Goal: Book appointment/travel/reservation

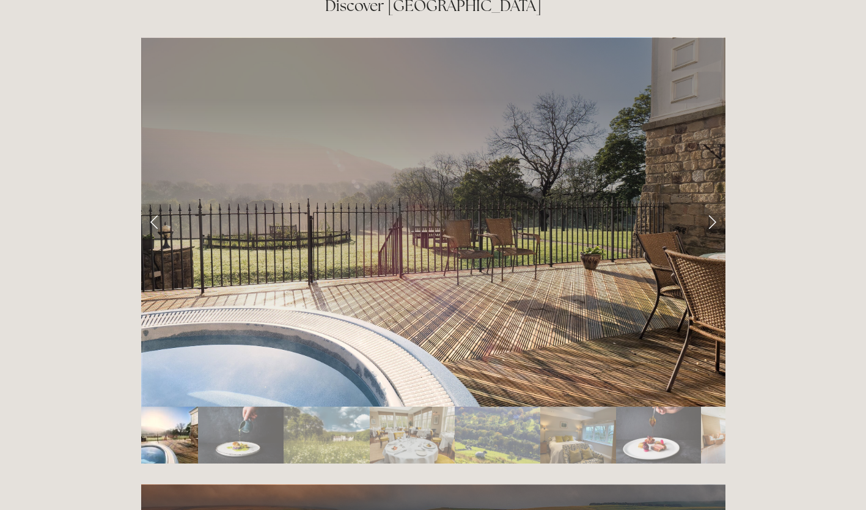
scroll to position [2060, 0]
click at [711, 203] on link "Next Slide" at bounding box center [712, 221] width 27 height 37
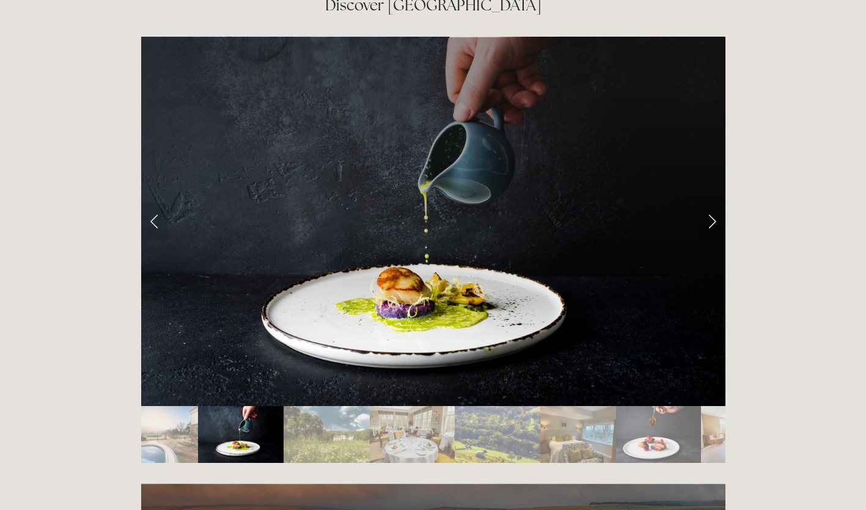
click at [710, 203] on link "Next Slide" at bounding box center [712, 221] width 27 height 37
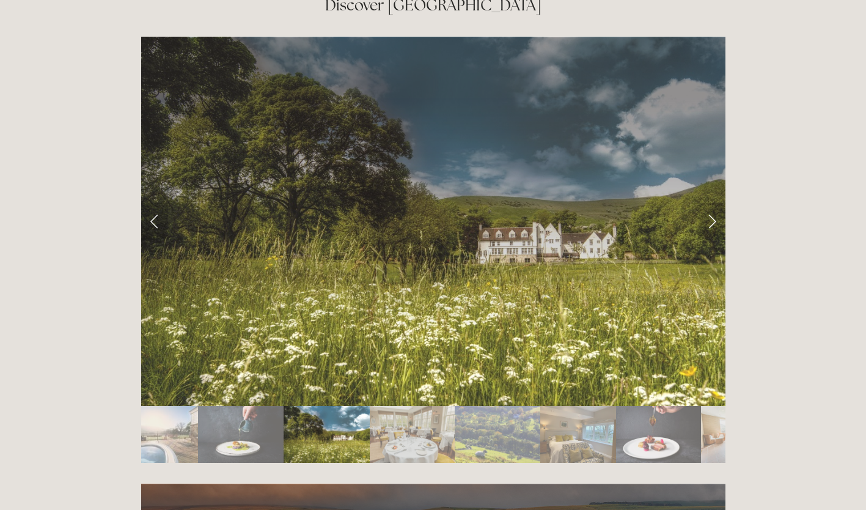
click at [709, 203] on link "Next Slide" at bounding box center [712, 221] width 27 height 37
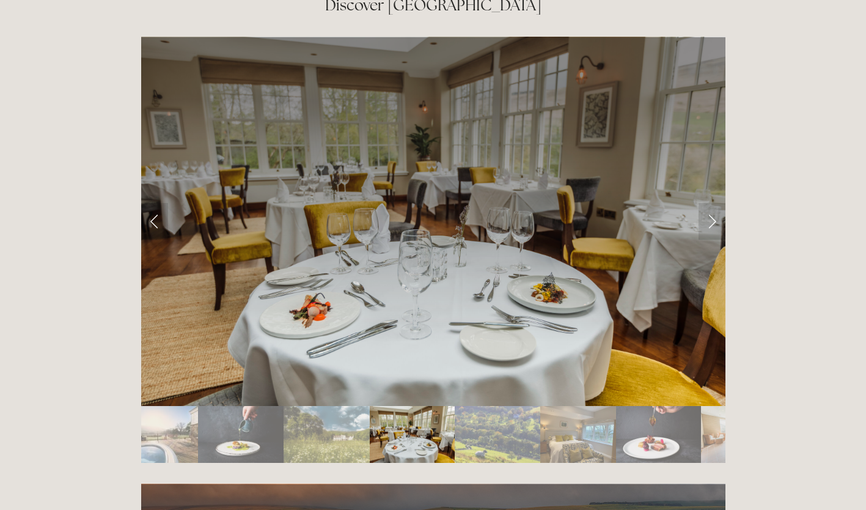
click at [705, 203] on link "Next Slide" at bounding box center [712, 221] width 27 height 37
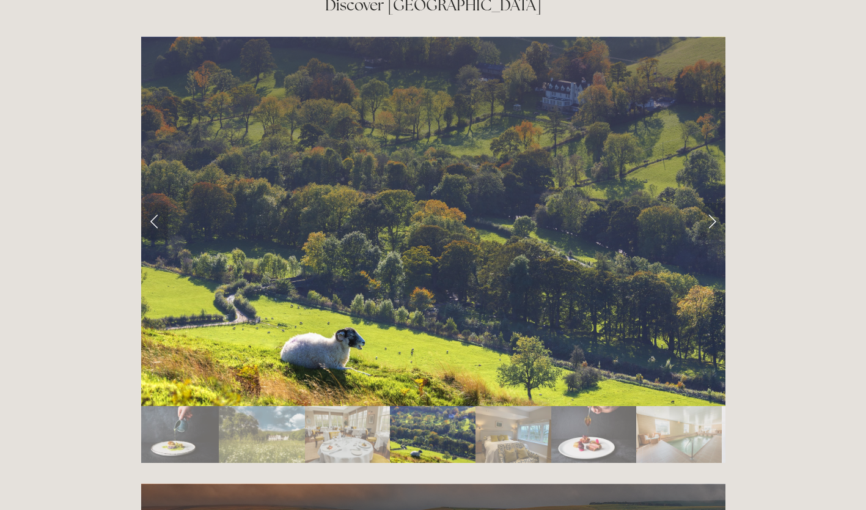
click at [709, 203] on link "Next Slide" at bounding box center [712, 221] width 27 height 37
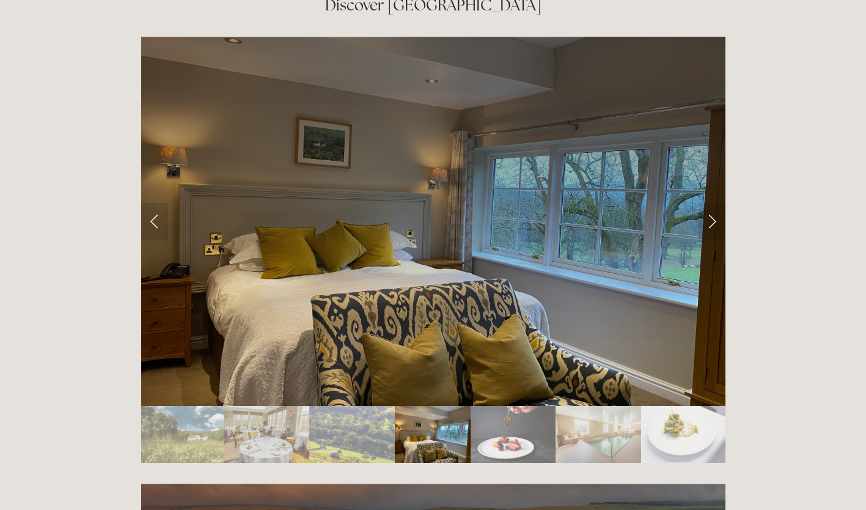
click at [701, 203] on link "Next Slide" at bounding box center [712, 221] width 27 height 37
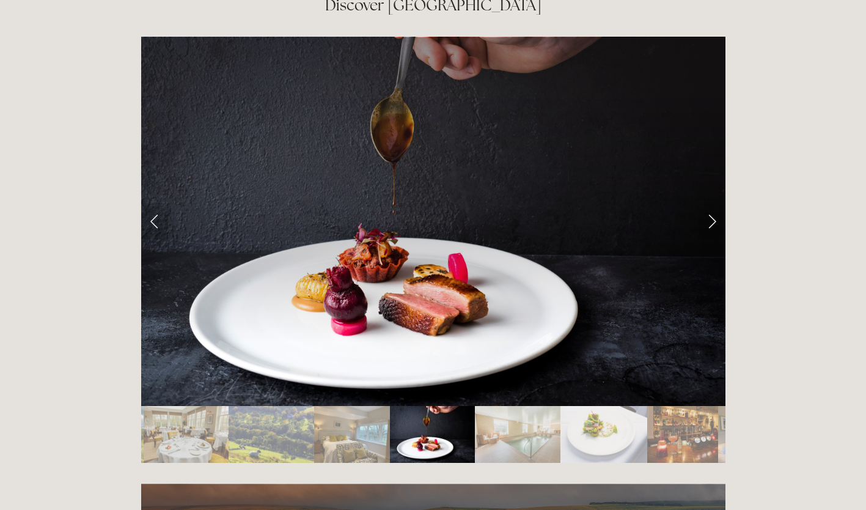
click at [707, 203] on link "Next Slide" at bounding box center [712, 221] width 27 height 37
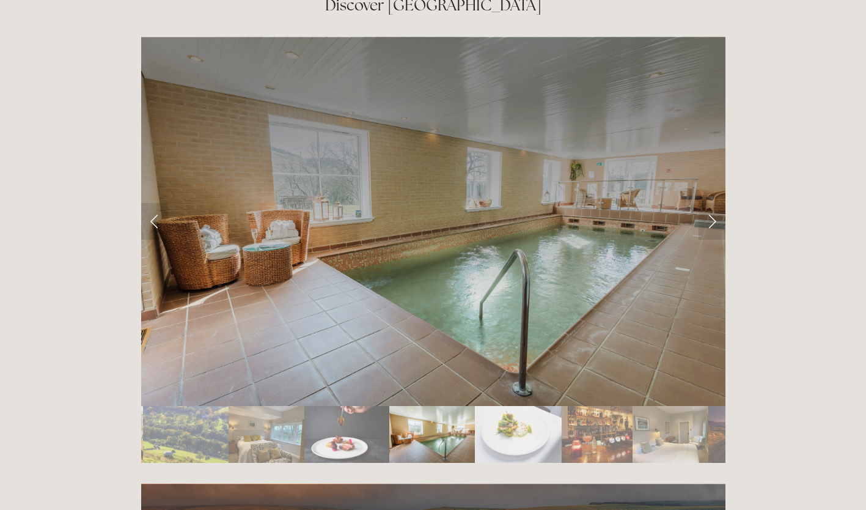
click at [713, 203] on link "Next Slide" at bounding box center [712, 221] width 27 height 37
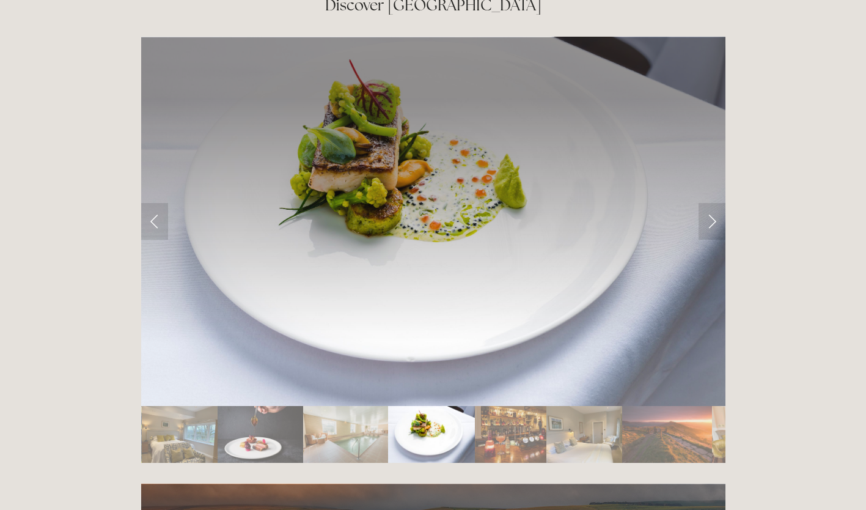
click at [705, 203] on link "Next Slide" at bounding box center [712, 221] width 27 height 37
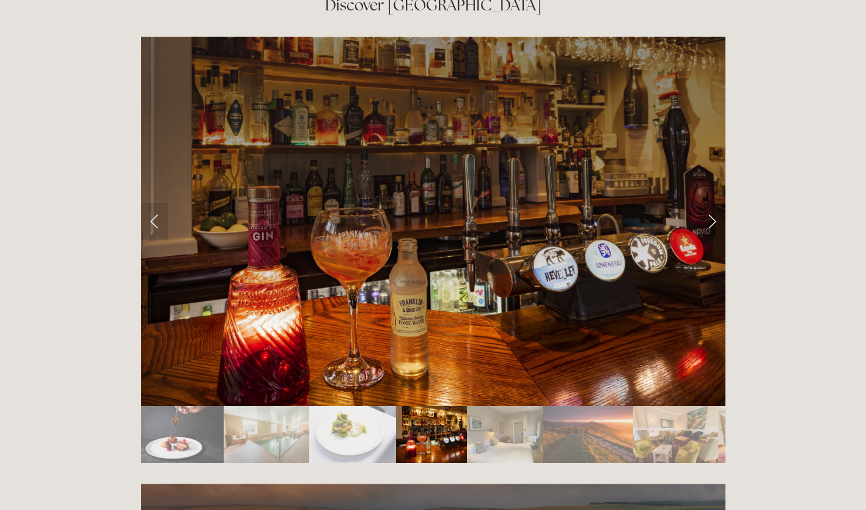
click at [699, 203] on link "Next Slide" at bounding box center [712, 221] width 27 height 37
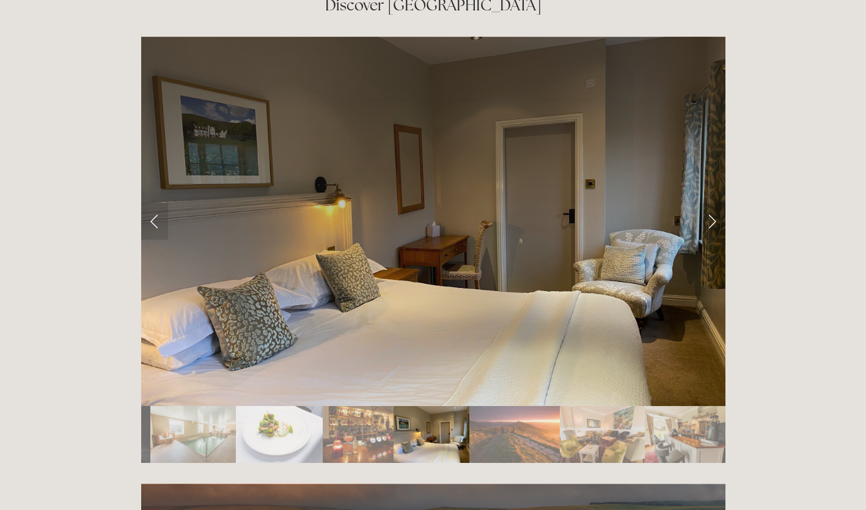
click at [707, 203] on link "Next Slide" at bounding box center [712, 221] width 27 height 37
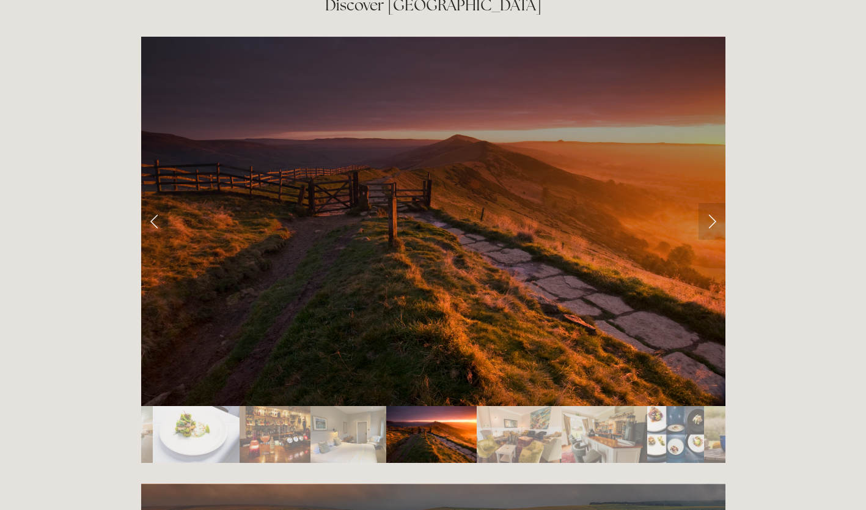
click at [700, 203] on link "Next Slide" at bounding box center [712, 221] width 27 height 37
click at [702, 203] on link "Next Slide" at bounding box center [712, 221] width 27 height 37
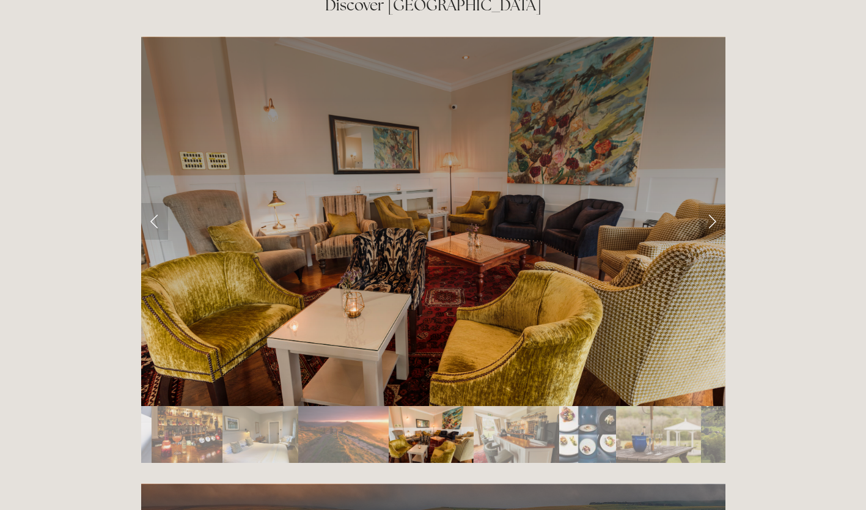
click at [705, 203] on link "Next Slide" at bounding box center [712, 221] width 27 height 37
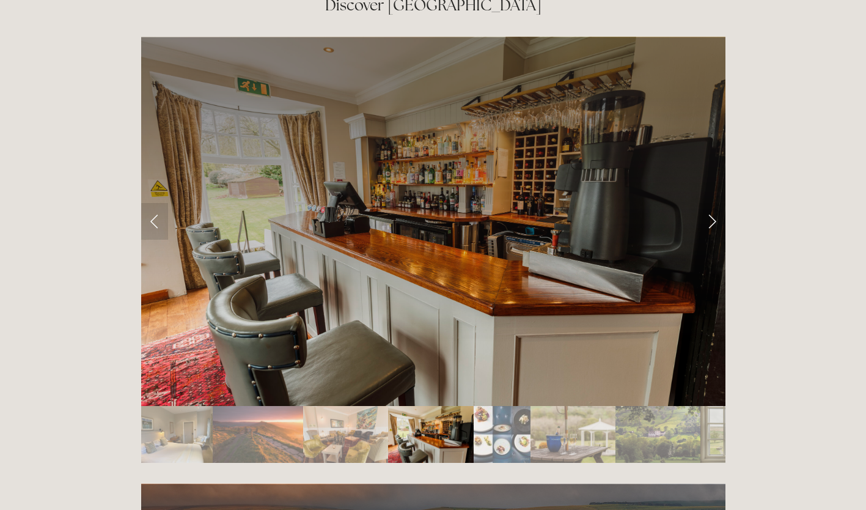
click at [701, 203] on link "Next Slide" at bounding box center [712, 221] width 27 height 37
click at [702, 203] on link "Next Slide" at bounding box center [712, 221] width 27 height 37
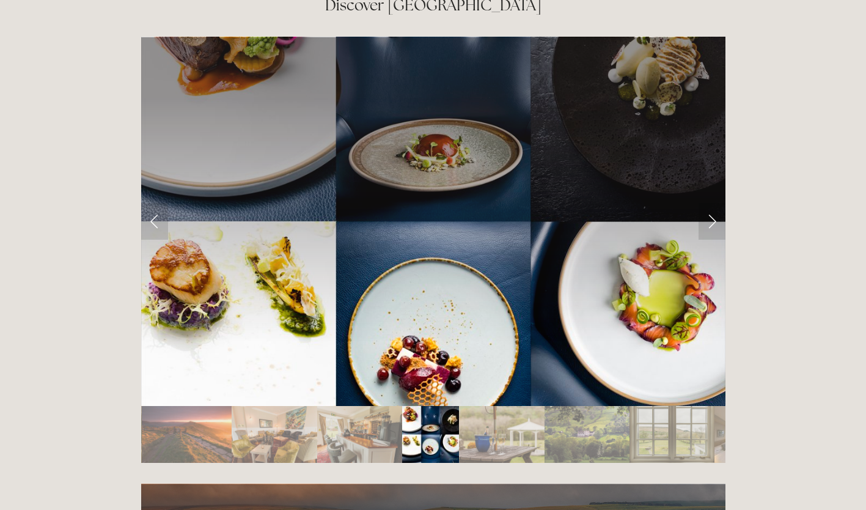
click at [701, 203] on link "Next Slide" at bounding box center [712, 221] width 27 height 37
click at [715, 203] on link "Next Slide" at bounding box center [712, 221] width 27 height 37
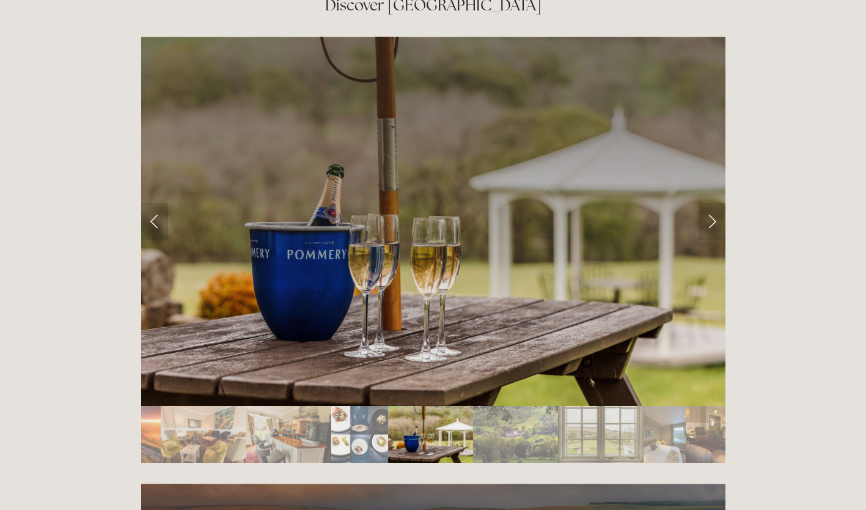
click at [713, 203] on link "Next Slide" at bounding box center [712, 221] width 27 height 37
click at [712, 203] on link "Next Slide" at bounding box center [712, 221] width 27 height 37
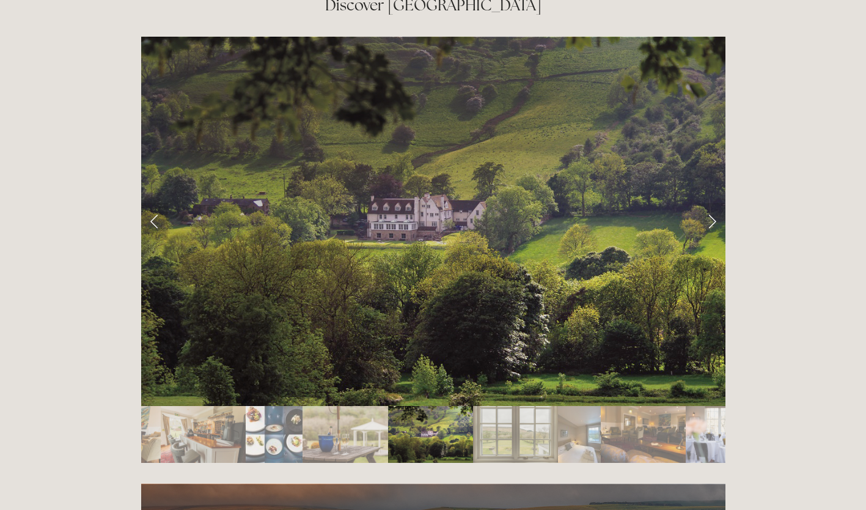
click at [713, 203] on link "Next Slide" at bounding box center [712, 221] width 27 height 37
click at [707, 203] on link "Next Slide" at bounding box center [712, 221] width 27 height 37
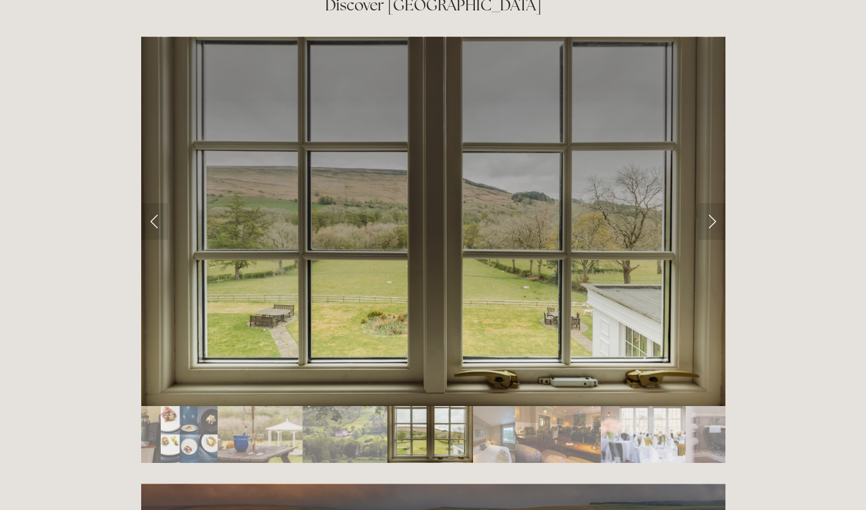
click at [704, 203] on link "Next Slide" at bounding box center [712, 221] width 27 height 37
click at [710, 203] on link "Next Slide" at bounding box center [712, 221] width 27 height 37
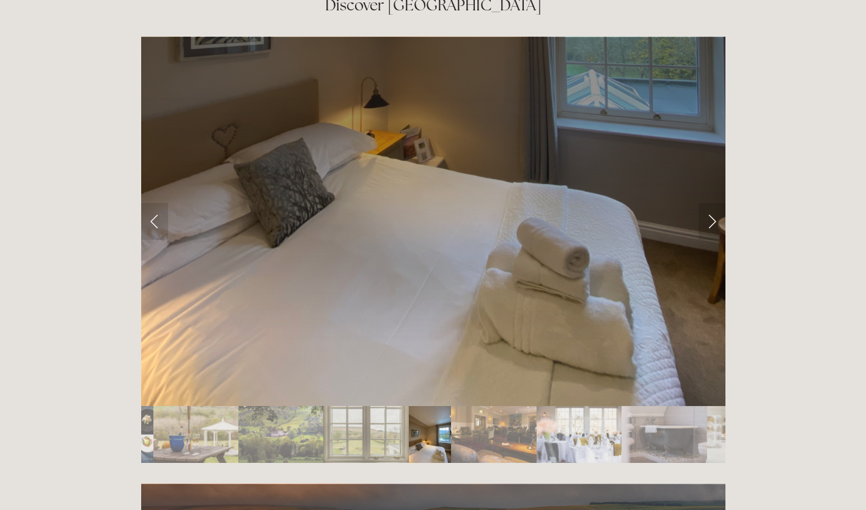
click at [712, 203] on link "Next Slide" at bounding box center [712, 221] width 27 height 37
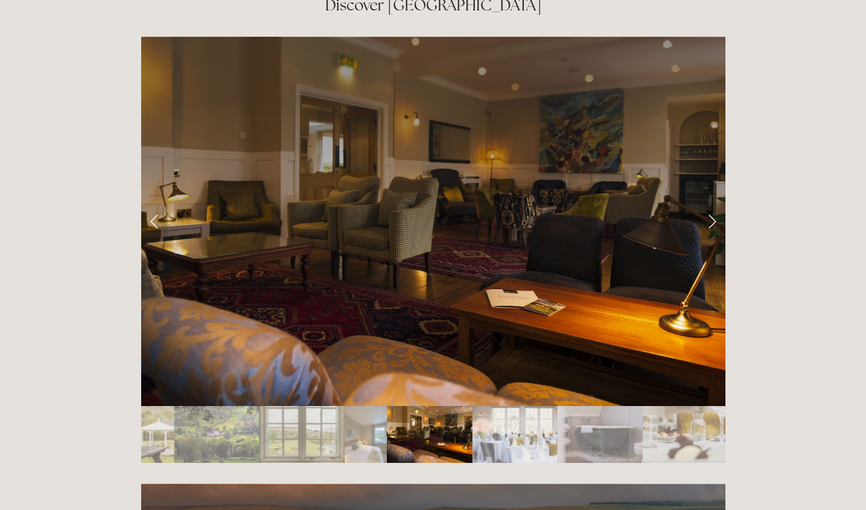
click at [710, 203] on link "Next Slide" at bounding box center [712, 221] width 27 height 37
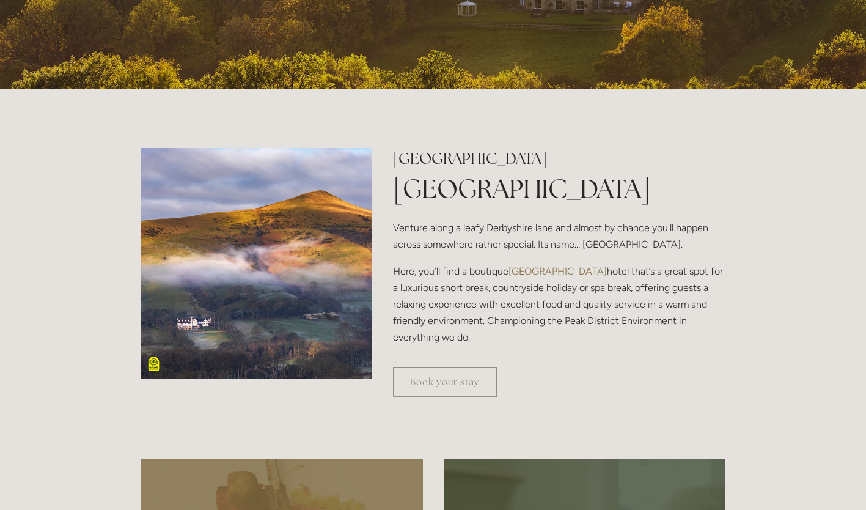
scroll to position [344, 0]
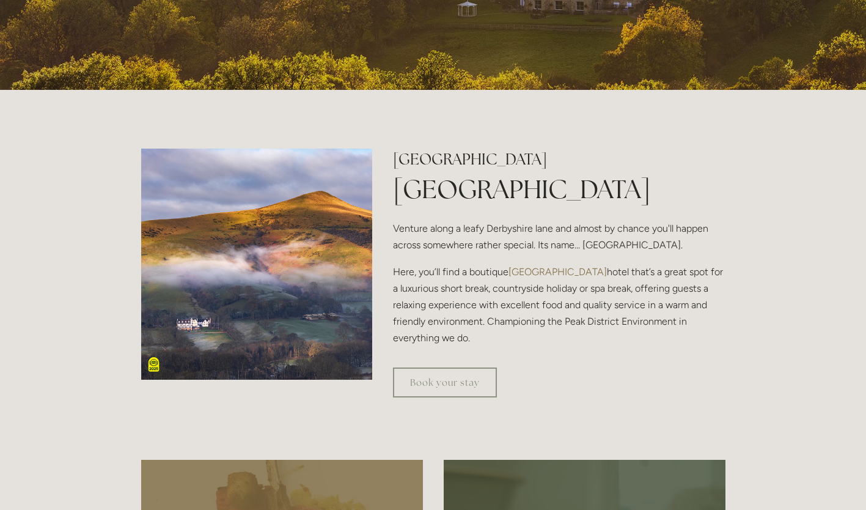
click at [450, 377] on link "Book your stay" at bounding box center [445, 382] width 104 height 30
